Goal: Information Seeking & Learning: Understand process/instructions

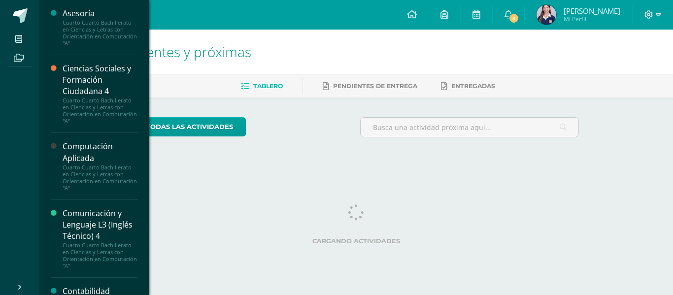
click at [96, 157] on div "Computación Aplicada" at bounding box center [100, 152] width 75 height 23
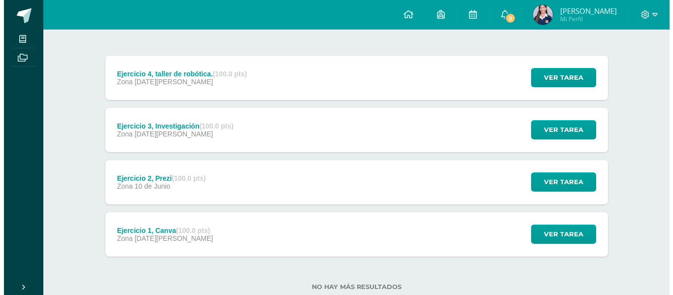
scroll to position [138, 0]
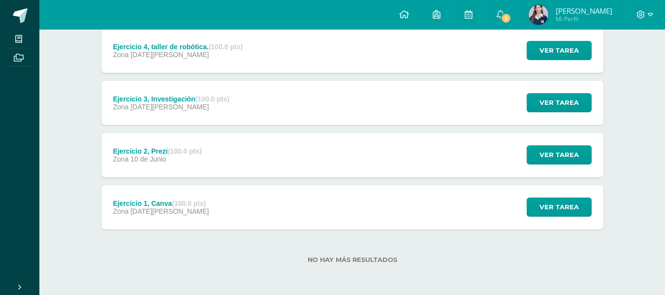
click at [281, 151] on div "Ejercicio 2, Prezi (100.0 pts) Zona [DATE][PERSON_NAME] Ver tarea Ejercicio 2, …" at bounding box center [352, 155] width 502 height 44
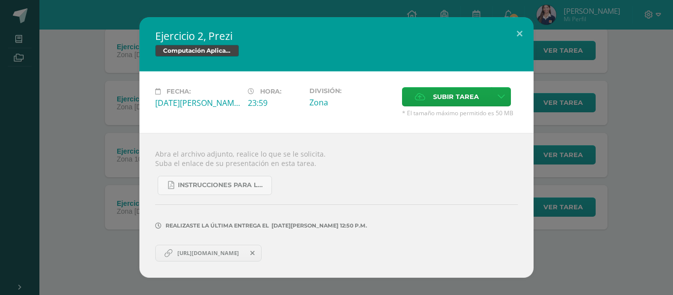
click at [261, 253] on span at bounding box center [252, 253] width 17 height 11
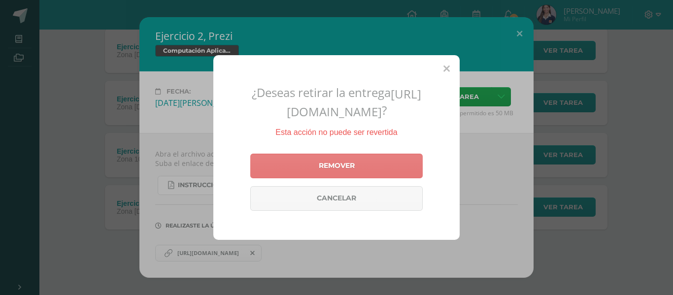
click at [295, 172] on link "Remover" at bounding box center [336, 166] width 172 height 25
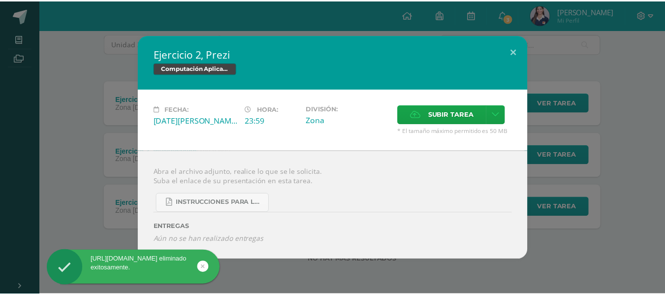
scroll to position [86, 0]
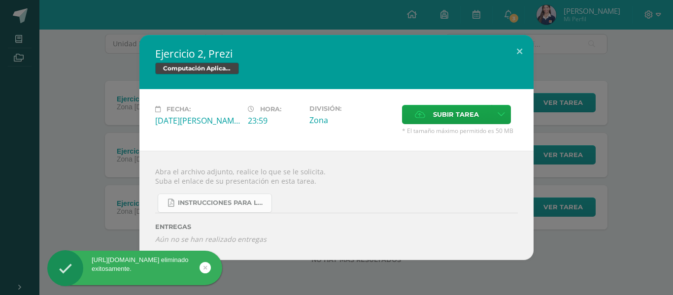
click at [206, 195] on link "Instrucciones para la investigación sobre términos informáticos.pdf" at bounding box center [215, 203] width 114 height 19
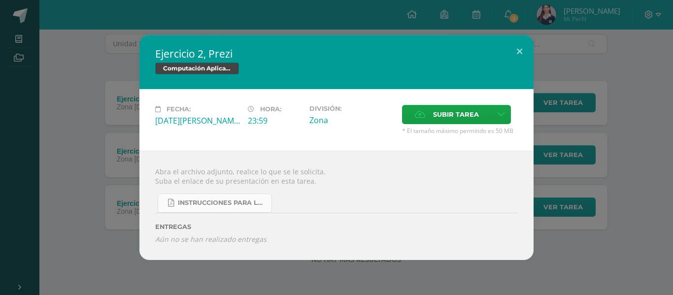
click at [226, 205] on span "Instrucciones para la investigación sobre términos informáticos.pdf" at bounding box center [222, 203] width 89 height 8
click at [128, 51] on div "Ejercicio 2, Prezi Computación Aplicada Fecha: [DATE][PERSON_NAME] Hora: 23:59 …" at bounding box center [336, 147] width 665 height 225
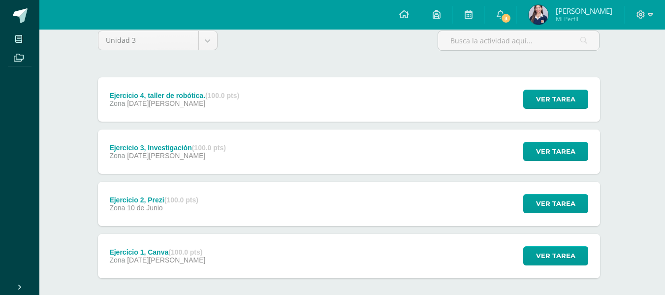
scroll to position [98, 3]
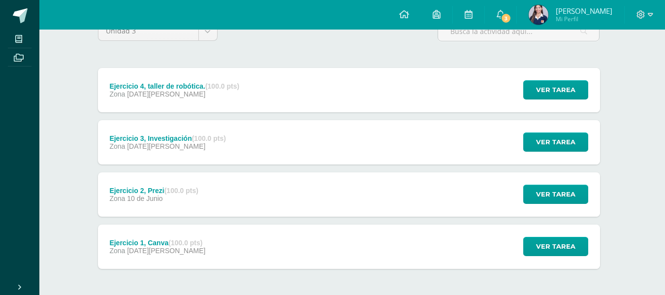
click at [215, 187] on div "Ejercicio 2, Prezi (100.0 pts) Zona [DATE][PERSON_NAME] Ver tarea Ejercicio 2, …" at bounding box center [349, 194] width 502 height 44
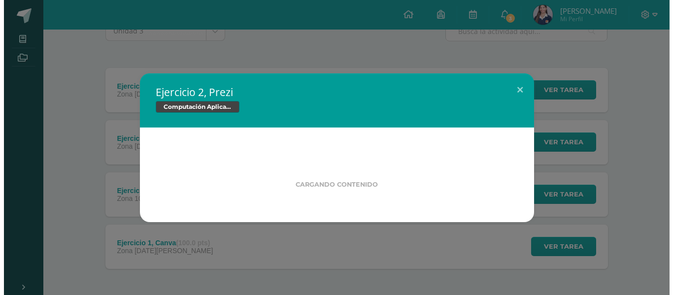
scroll to position [98, 0]
